Goal: Navigation & Orientation: Find specific page/section

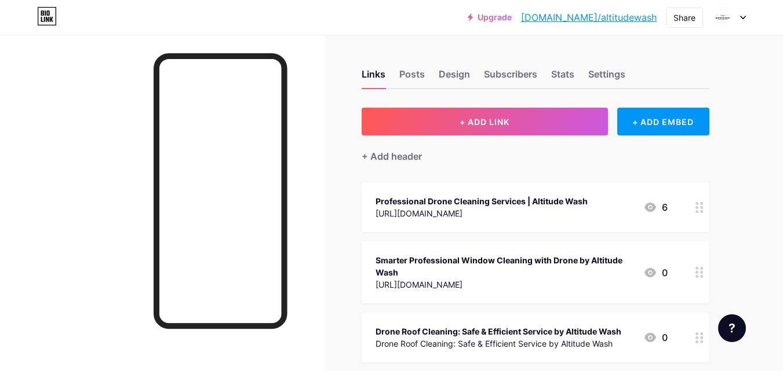
click at [323, 64] on div at bounding box center [162, 220] width 324 height 371
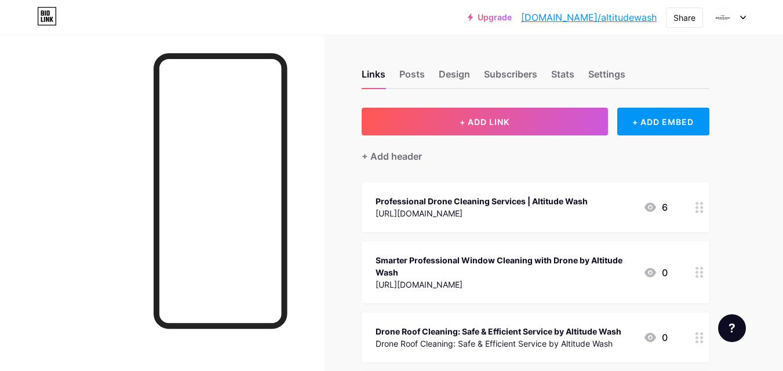
click at [315, 33] on div "Upgrade [DOMAIN_NAME]/altitu... [DOMAIN_NAME]/altitudewash Share Switch account…" at bounding box center [391, 17] width 783 height 35
click at [318, 43] on div at bounding box center [162, 220] width 324 height 371
drag, startPoint x: 358, startPoint y: 60, endPoint x: 347, endPoint y: 59, distance: 11.1
